Goal: Navigation & Orientation: Understand site structure

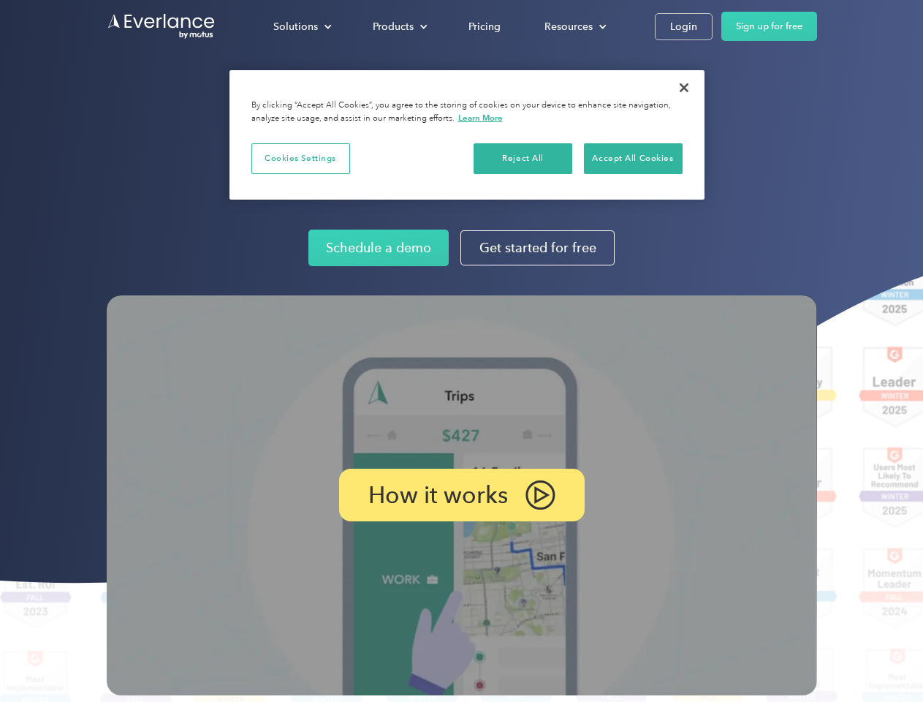
click at [461, 351] on img at bounding box center [462, 495] width 710 height 400
click at [302, 26] on div "Solutions" at bounding box center [295, 27] width 45 height 18
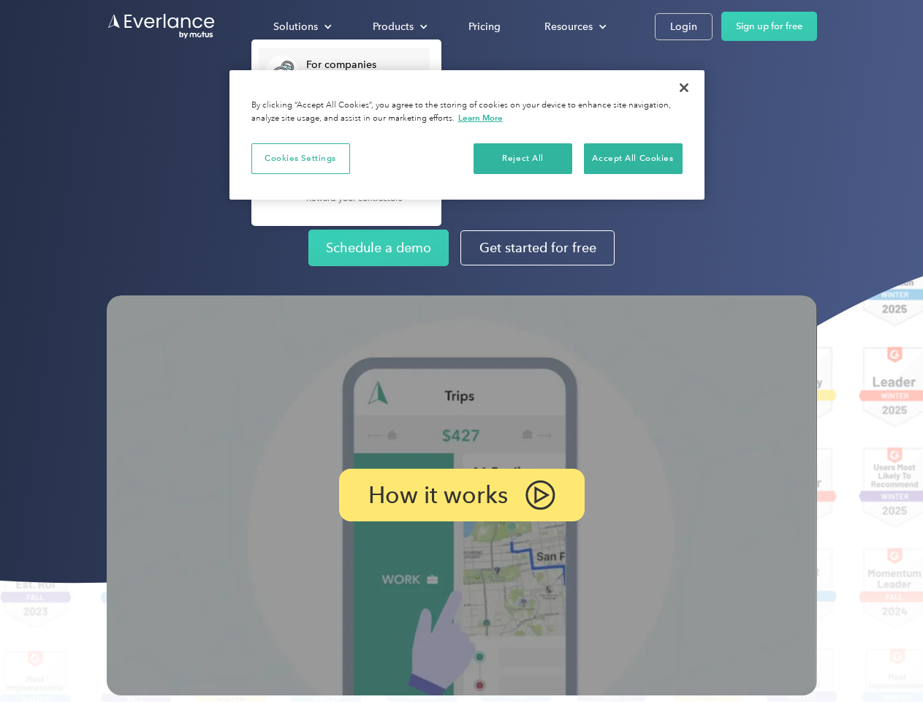
click at [398, 26] on div "Products" at bounding box center [393, 27] width 41 height 18
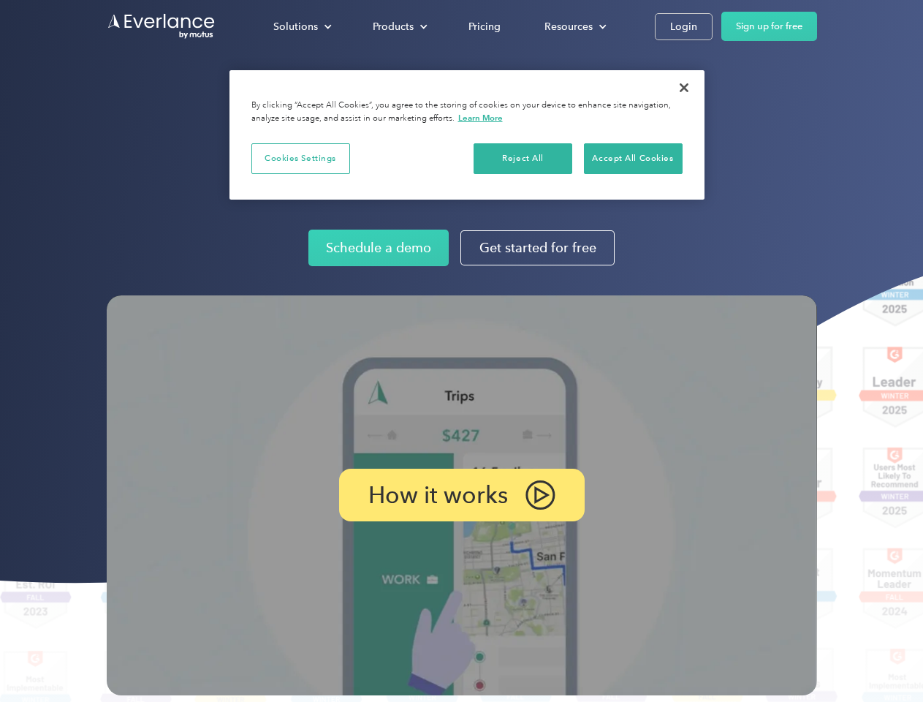
click at [574, 26] on div "Resources" at bounding box center [568, 27] width 48 height 18
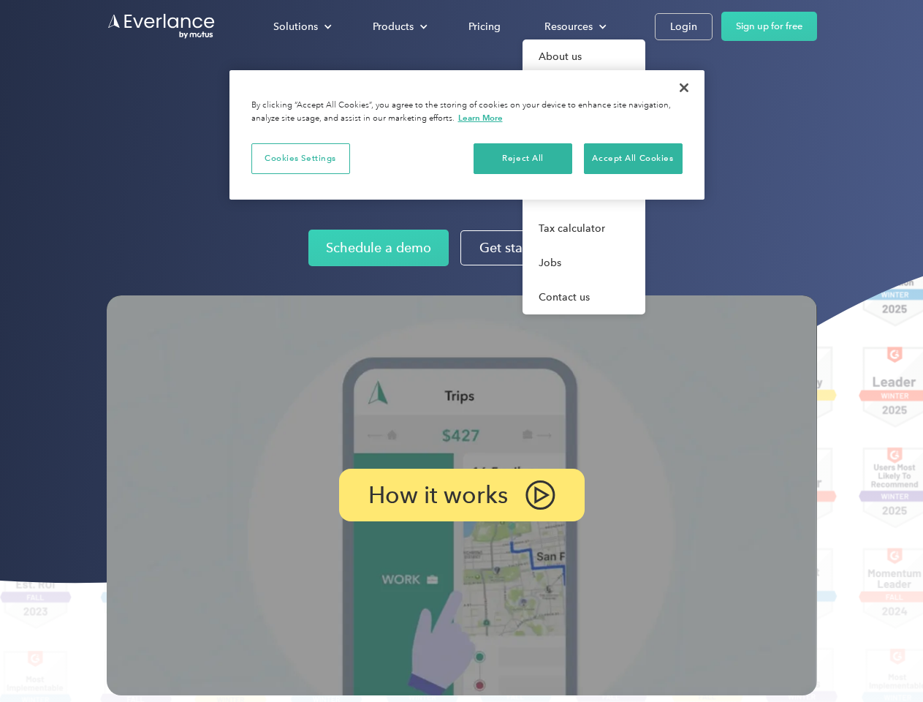
click at [461, 495] on p "How it works" at bounding box center [438, 495] width 140 height 18
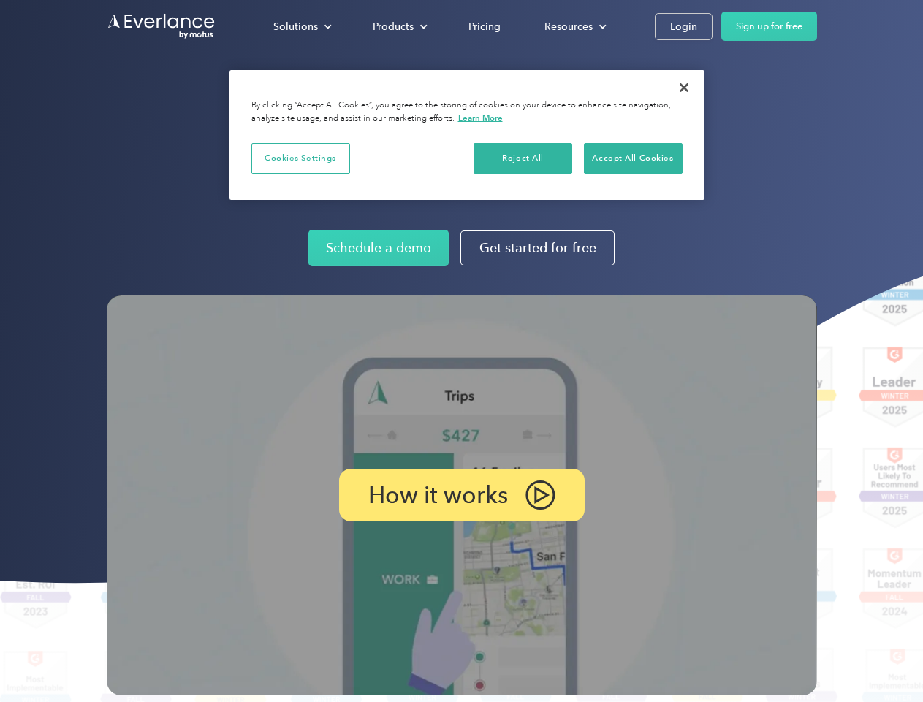
click at [300, 158] on button "Cookies Settings" at bounding box center [300, 158] width 99 height 31
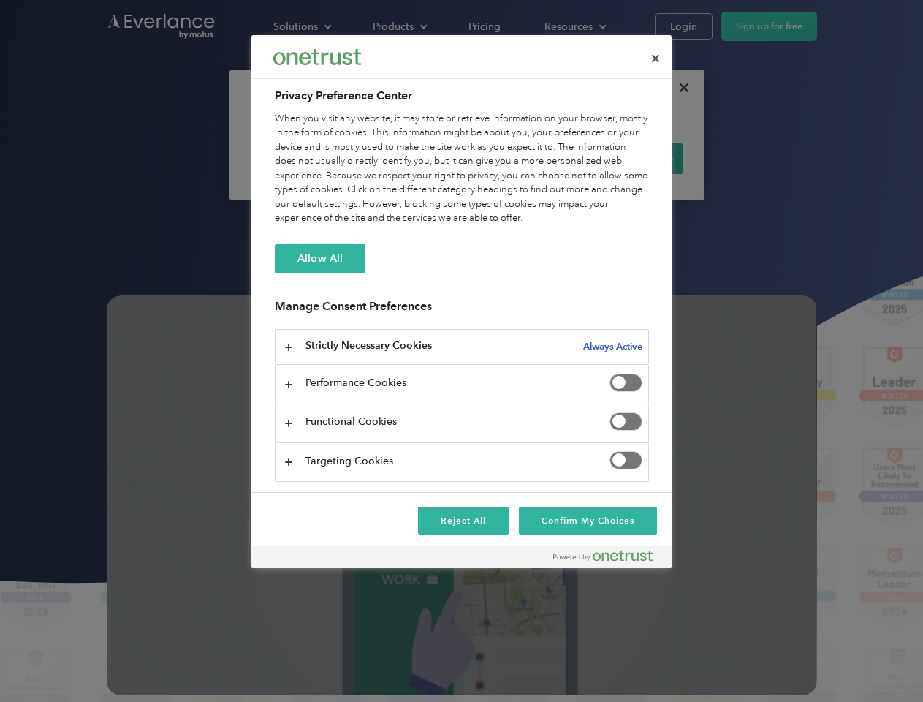
click at [523, 158] on div "When you visit any website, it may store or retrieve information on your browse…" at bounding box center [462, 169] width 374 height 114
click at [633, 158] on div "When you visit any website, it may store or retrieve information on your browse…" at bounding box center [462, 169] width 374 height 114
